Goal: Task Accomplishment & Management: Manage account settings

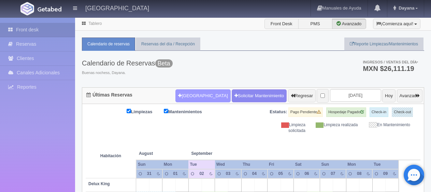
click at [194, 102] on button "[GEOGRAPHIC_DATA]" at bounding box center [202, 95] width 55 height 13
click at [0, 0] on input "text" at bounding box center [0, 0] width 0 height 0
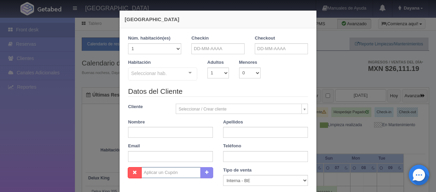
checkbox input "false"
click at [222, 47] on input "text" at bounding box center [218, 48] width 53 height 11
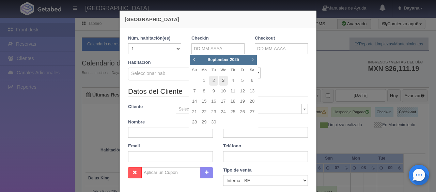
click at [224, 81] on link "3" at bounding box center [223, 81] width 9 height 10
type input "[DATE]"
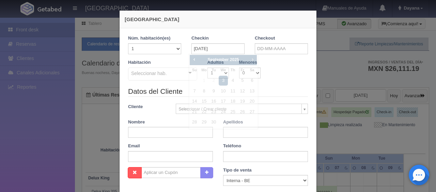
checkbox input "false"
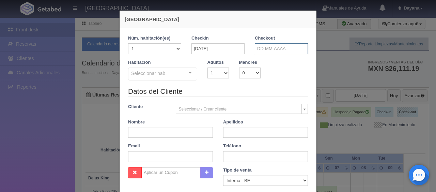
click at [282, 45] on input "text" at bounding box center [281, 48] width 53 height 11
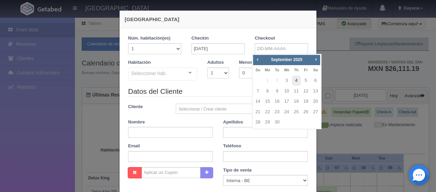
click at [298, 83] on link "4" at bounding box center [296, 81] width 9 height 10
type input "[DATE]"
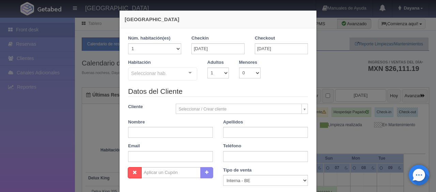
click at [178, 68] on div "Seleccionar hab." at bounding box center [162, 74] width 69 height 13
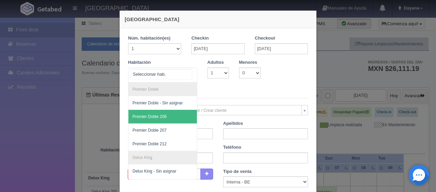
scroll to position [222, 0]
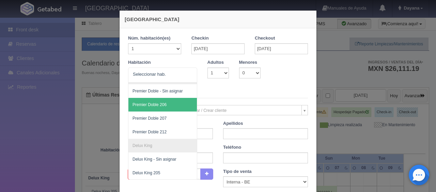
click at [233, 92] on legend "Datos del Cliente" at bounding box center [218, 93] width 180 height 11
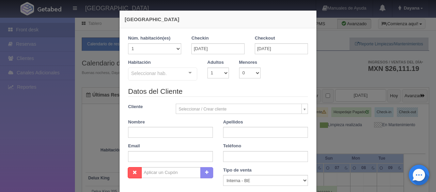
click at [191, 77] on div at bounding box center [190, 73] width 14 height 10
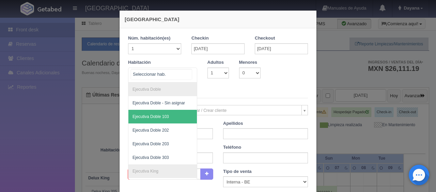
scroll to position [170, 0]
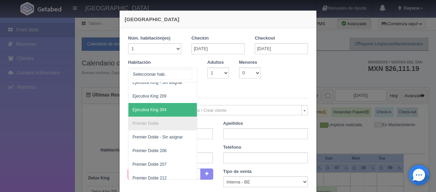
click at [172, 99] on span "Ejecutiva King 209" at bounding box center [186, 96] width 115 height 14
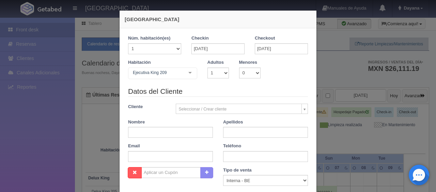
checkbox input "false"
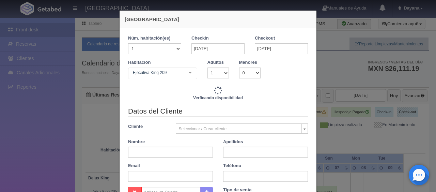
scroll to position [68, 0]
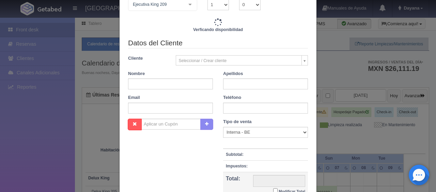
type input "1299.00"
checkbox input "false"
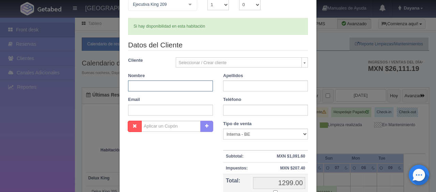
click at [181, 87] on input "text" at bounding box center [170, 85] width 85 height 11
type input "Gustavo"
click at [236, 79] on div "Apellidos" at bounding box center [265, 82] width 95 height 19
click at [236, 81] on input "text" at bounding box center [265, 85] width 85 height 11
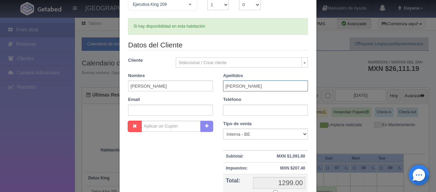
type input "Montes"
click at [233, 107] on input "text" at bounding box center [265, 110] width 85 height 11
type input "5588694834"
click at [245, 139] on div "Tipo de venta Correo Electronico Interna - BE Llamada OTA Externa Otro WALK IN …" at bounding box center [265, 168] width 95 height 94
click at [248, 132] on select "Correo Electronico Interna - BE Llamada OTA Externa Otro WALK IN" at bounding box center [265, 134] width 85 height 11
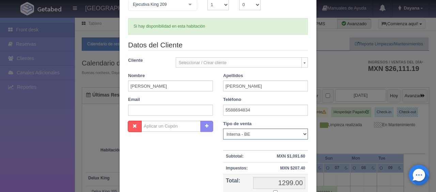
select select "phone"
click at [223, 129] on select "Correo Electronico Interna - BE Llamada OTA Externa Otro WALK IN" at bounding box center [265, 134] width 85 height 11
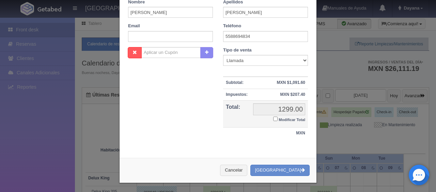
click at [275, 119] on label "Modificar Total" at bounding box center [289, 119] width 32 height 8
click at [275, 119] on input "Modificar Total" at bounding box center [275, 119] width 4 height 4
checkbox input "true"
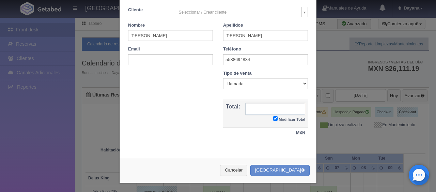
click at [267, 111] on input "text" at bounding box center [276, 109] width 60 height 12
click at [191, 96] on div "Nombre Cupón : Descuentos : Tipo de venta Correo Electronico Interna - BE Llama…" at bounding box center [218, 108] width 190 height 76
click at [180, 66] on div "Datos del Cliente Cliente Seleccionar / Crear cliente Nuevo Cliente Adriana Nav…" at bounding box center [218, 29] width 190 height 81
click at [186, 63] on input "text" at bounding box center [170, 59] width 85 height 11
click at [263, 61] on input "5588694834" at bounding box center [265, 59] width 85 height 11
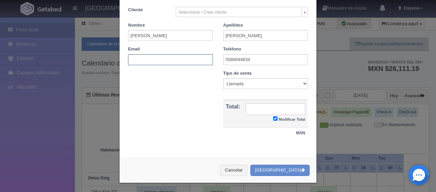
click at [185, 60] on input "text" at bounding box center [170, 59] width 85 height 11
click at [276, 59] on input "5588694834" at bounding box center [265, 59] width 85 height 11
click at [267, 106] on input "text" at bounding box center [276, 109] width 60 height 12
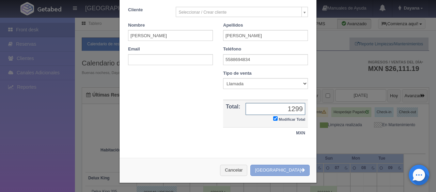
type input "1299"
click at [292, 166] on button "[GEOGRAPHIC_DATA]" at bounding box center [280, 170] width 59 height 11
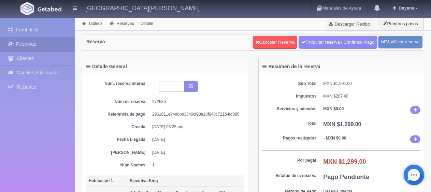
drag, startPoint x: 210, startPoint y: 128, endPoint x: 108, endPoint y: 111, distance: 102.9
click at [108, 111] on div "Núm. reserva interna Núm de reserva 272686 Referencia de pago 2961611e74d0bb334…" at bounding box center [165, 124] width 159 height 87
click at [214, 141] on dd "[DATE]" at bounding box center [195, 140] width 87 height 6
click at [234, 116] on dd "2961611e74d0bb3340cf90e13f648c72154fd885" at bounding box center [195, 114] width 87 height 6
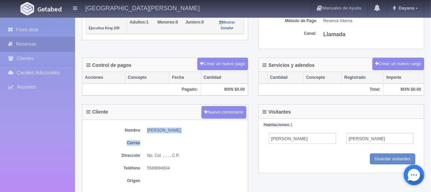
drag, startPoint x: 191, startPoint y: 133, endPoint x: 144, endPoint y: 129, distance: 46.9
click at [144, 129] on div "Nombre Gustavo Montes Correo Dirección No, Col. , , , , C.P. Teléfono 558869483…" at bounding box center [164, 157] width 165 height 74
click at [143, 144] on dl "Correo" at bounding box center [165, 143] width 159 height 6
drag, startPoint x: 144, startPoint y: 134, endPoint x: 185, endPoint y: 129, distance: 40.9
click at [182, 129] on div "Nombre Gustavo Montes Correo Dirección No, Col. , , , , C.P. Teléfono 558869483…" at bounding box center [164, 157] width 165 height 74
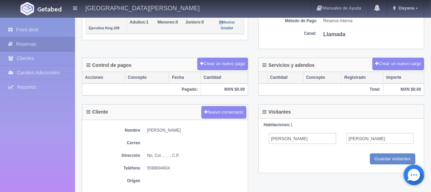
click at [170, 129] on dd "[PERSON_NAME]" at bounding box center [195, 131] width 97 height 6
click at [170, 129] on dd "Gustavo Montes" at bounding box center [195, 131] width 97 height 6
copy div "Gustavo Montes"
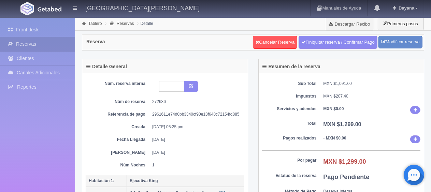
click at [208, 118] on div "Núm. reserva interna Núm de reserva 272686 Referencia de pago 2961611e74d0bb334…" at bounding box center [165, 124] width 159 height 87
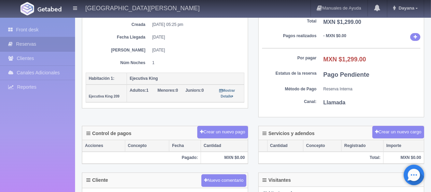
scroll to position [136, 0]
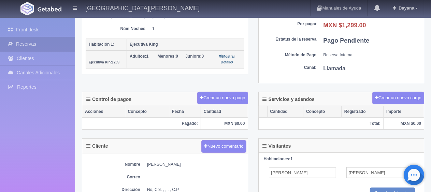
click at [151, 70] on div "Núm. reserva interna Núm de reserva 272686 Referencia de pago 2961611e74d0bb334…" at bounding box center [164, 5] width 165 height 137
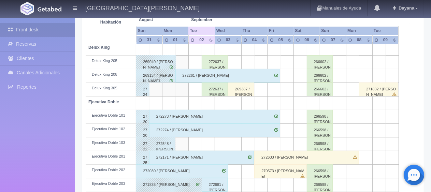
scroll to position [273, 0]
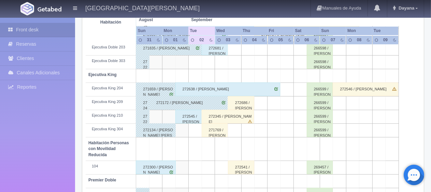
click at [242, 104] on div "272686 / [PERSON_NAME]" at bounding box center [241, 103] width 26 height 14
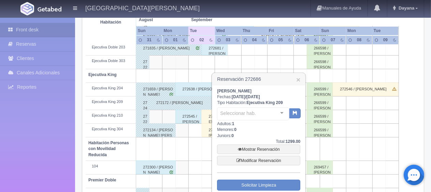
click at [263, 117] on div "Seleccionar hab." at bounding box center [253, 113] width 72 height 13
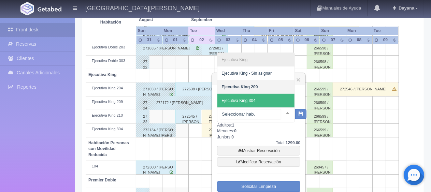
click at [264, 103] on span "Ejecutiva King 304" at bounding box center [255, 101] width 77 height 14
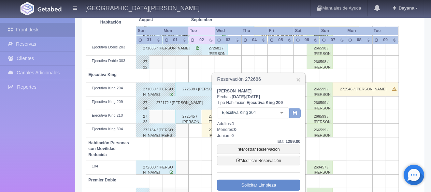
click at [296, 115] on icon "button" at bounding box center [295, 112] width 4 height 4
click at [299, 78] on link "×" at bounding box center [298, 79] width 4 height 7
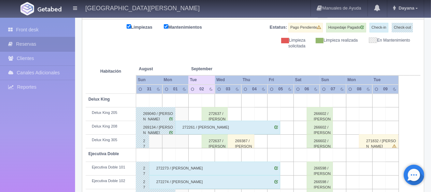
scroll to position [221, 0]
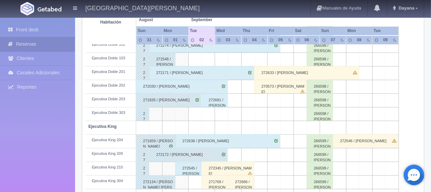
click at [225, 74] on div "272171 / [PERSON_NAME]" at bounding box center [201, 73] width 105 height 14
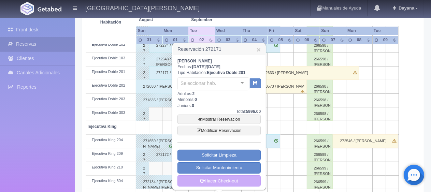
scroll to position [153, 0]
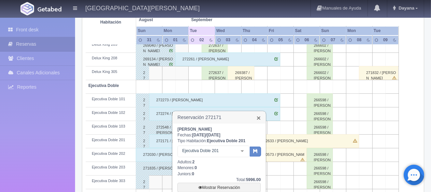
click at [260, 118] on link "×" at bounding box center [258, 117] width 4 height 7
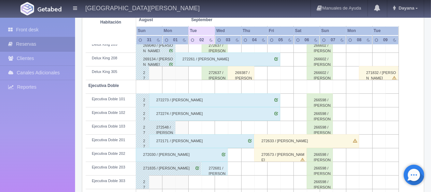
scroll to position [255, 0]
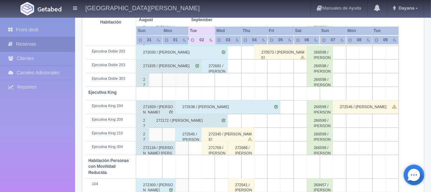
click at [220, 122] on div "272172 / [PERSON_NAME]" at bounding box center [188, 121] width 78 height 14
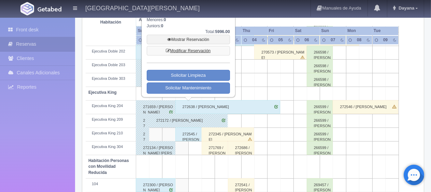
click at [210, 49] on link "Modificar Reservación" at bounding box center [188, 51] width 83 height 10
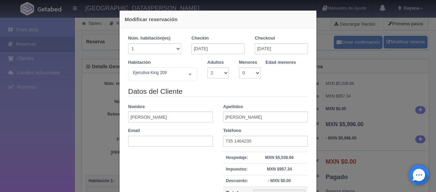
select select "2"
click at [280, 50] on input "[DATE]" at bounding box center [281, 48] width 53 height 11
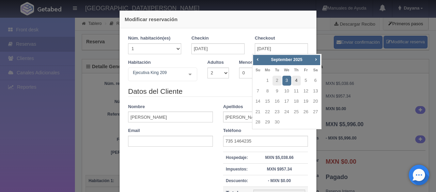
click at [296, 79] on link "4" at bounding box center [296, 81] width 9 height 10
type input "[DATE]"
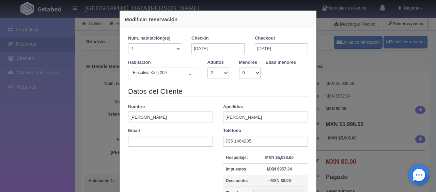
scroll to position [77, 0]
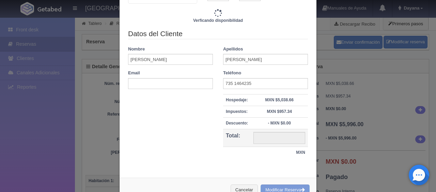
type input "6196.00"
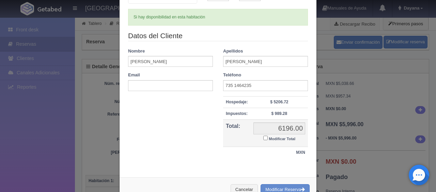
click at [279, 138] on small "Modificar Total" at bounding box center [282, 139] width 27 height 4
click at [268, 138] on input "Modificar Total" at bounding box center [266, 138] width 4 height 4
checkbox input "true"
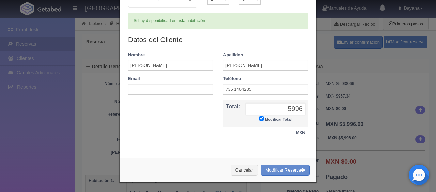
type input "5996"
click at [284, 171] on button "Modificar Reserva" at bounding box center [285, 170] width 49 height 11
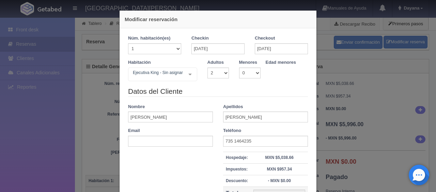
select select "2"
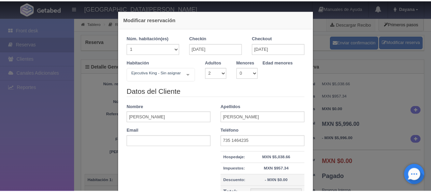
scroll to position [77, 0]
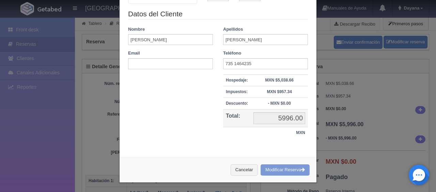
click at [353, 104] on div "Modificar reservación Núm. habitación(es) 1 2 3 4 5 6 7 8 9 10 11 12 13 14 15 1…" at bounding box center [218, 96] width 436 height 192
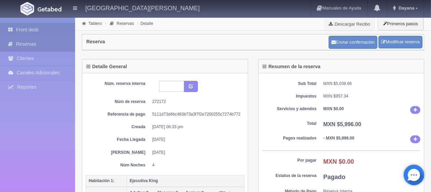
click at [63, 33] on link "Front desk" at bounding box center [37, 30] width 75 height 14
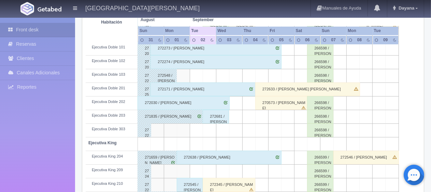
scroll to position [307, 0]
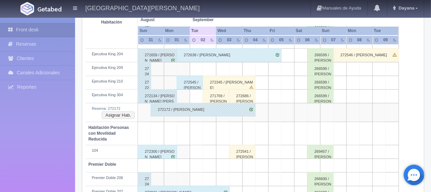
click at [232, 107] on div "272172 / [PERSON_NAME]" at bounding box center [202, 110] width 105 height 14
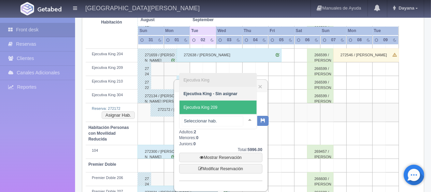
click at [236, 109] on span "Ejecutiva King 209" at bounding box center [217, 108] width 77 height 14
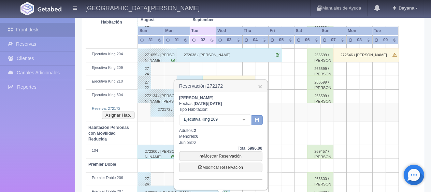
click at [254, 119] on button "button" at bounding box center [256, 120] width 11 height 10
click at [261, 89] on link "×" at bounding box center [260, 86] width 4 height 7
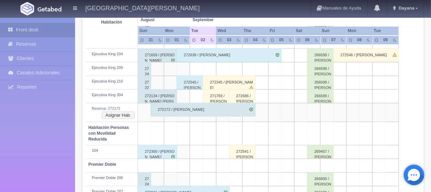
click at [243, 94] on div "272686 / [PERSON_NAME]" at bounding box center [242, 96] width 26 height 14
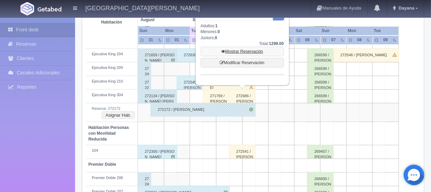
click at [250, 47] on link "Mostrar Reservación" at bounding box center [241, 52] width 83 height 10
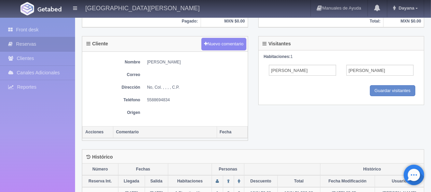
scroll to position [239, 0]
drag, startPoint x: 175, startPoint y: 99, endPoint x: 149, endPoint y: 99, distance: 25.9
click at [139, 98] on dl "Teléfono [PHONE_NUMBER]" at bounding box center [165, 100] width 159 height 6
copy dl "Teléfono [PHONE_NUMBER]"
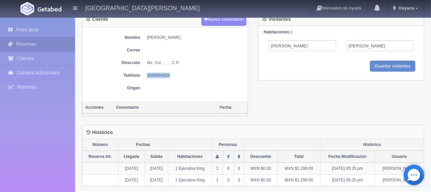
scroll to position [93, 0]
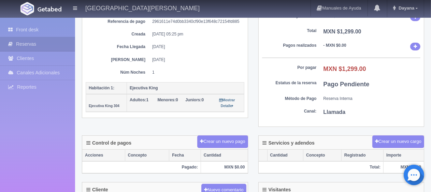
click at [288, 88] on div "Sub Total MXN $1,091.60 Impuestos MXN $207.40 Servicios y adendos MXN $0.00 Tot…" at bounding box center [340, 54] width 165 height 146
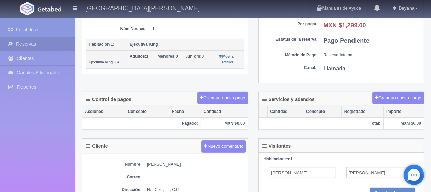
scroll to position [0, 0]
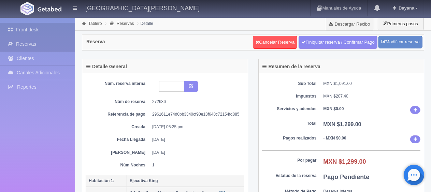
click at [36, 29] on link "Front desk" at bounding box center [37, 30] width 75 height 14
